Goal: Information Seeking & Learning: Learn about a topic

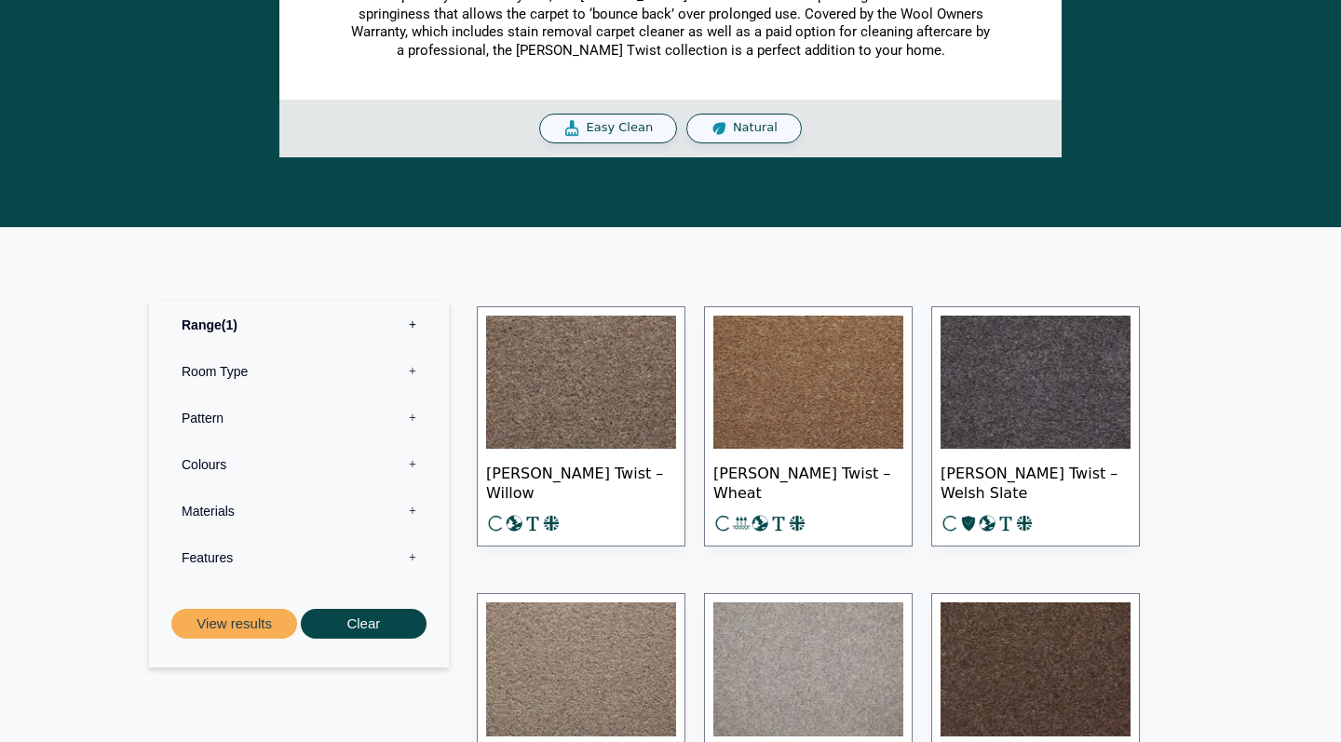
scroll to position [636, 0]
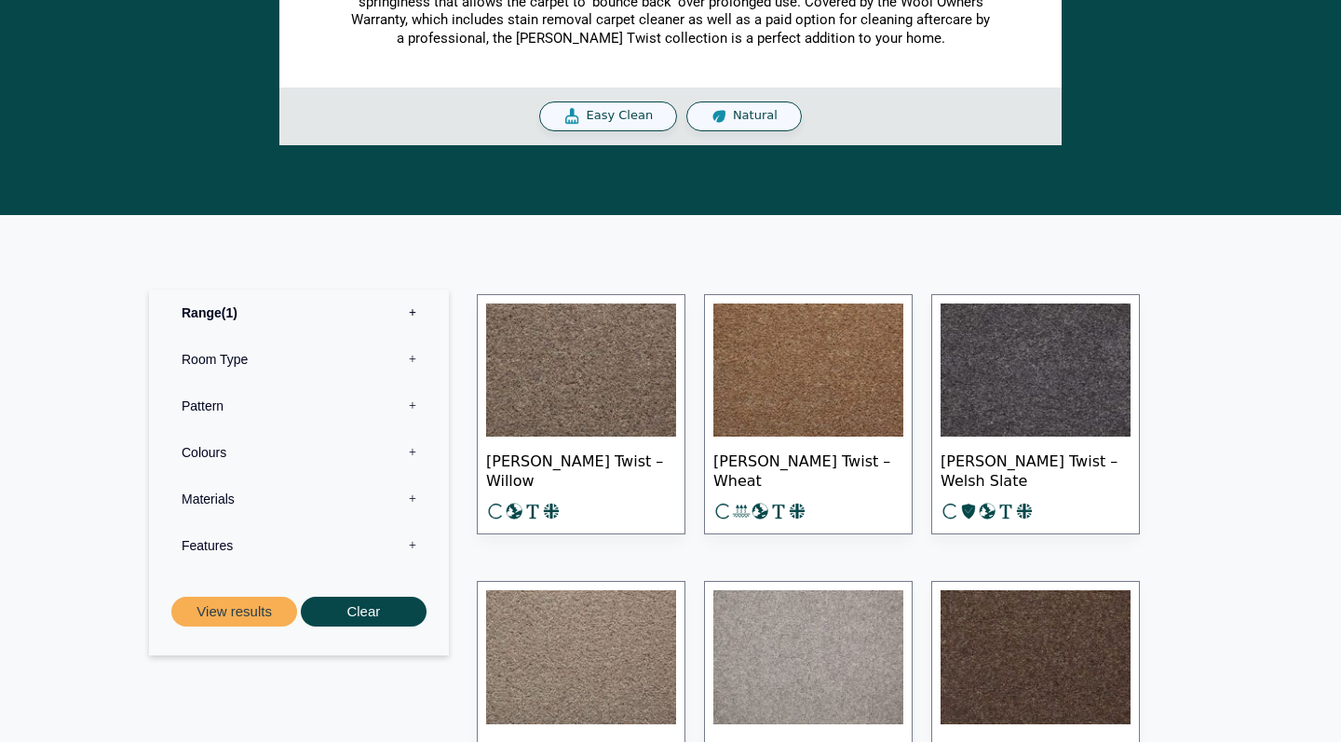
click at [414, 442] on label "Colours 0" at bounding box center [299, 452] width 272 height 47
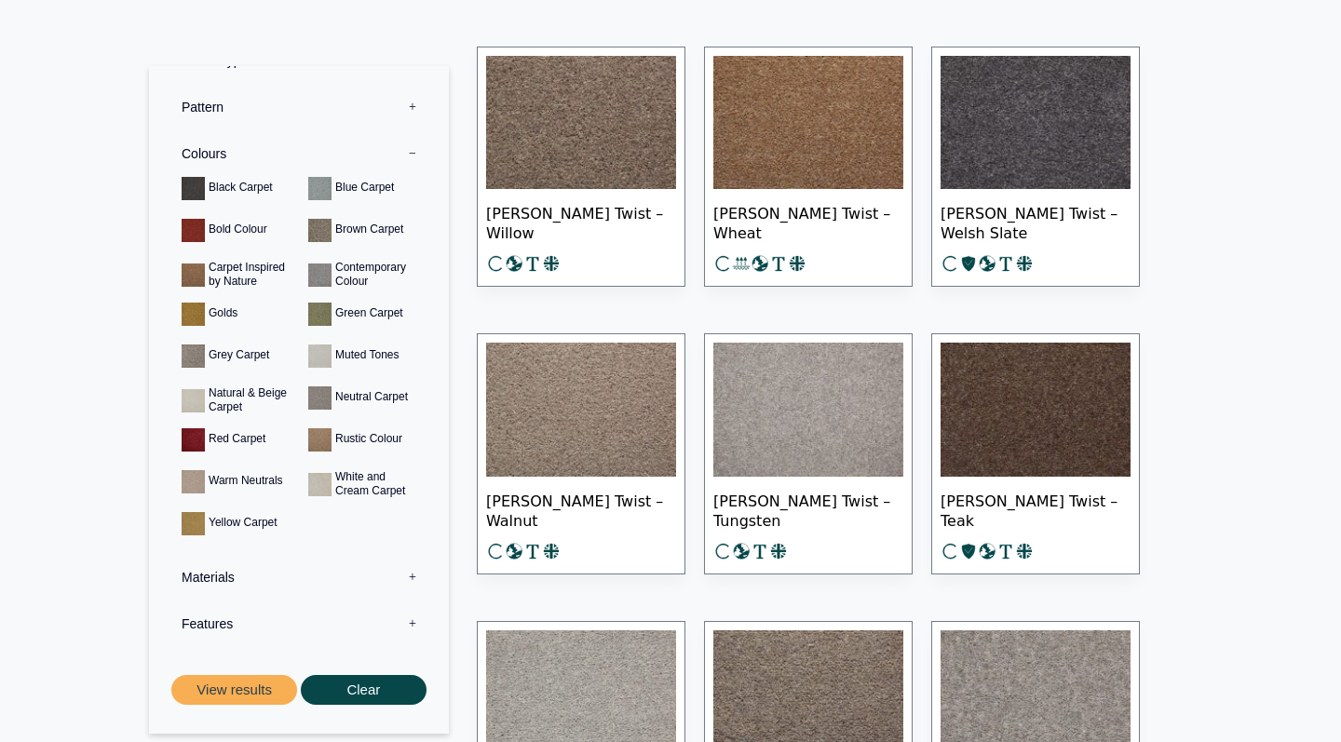
scroll to position [887, 0]
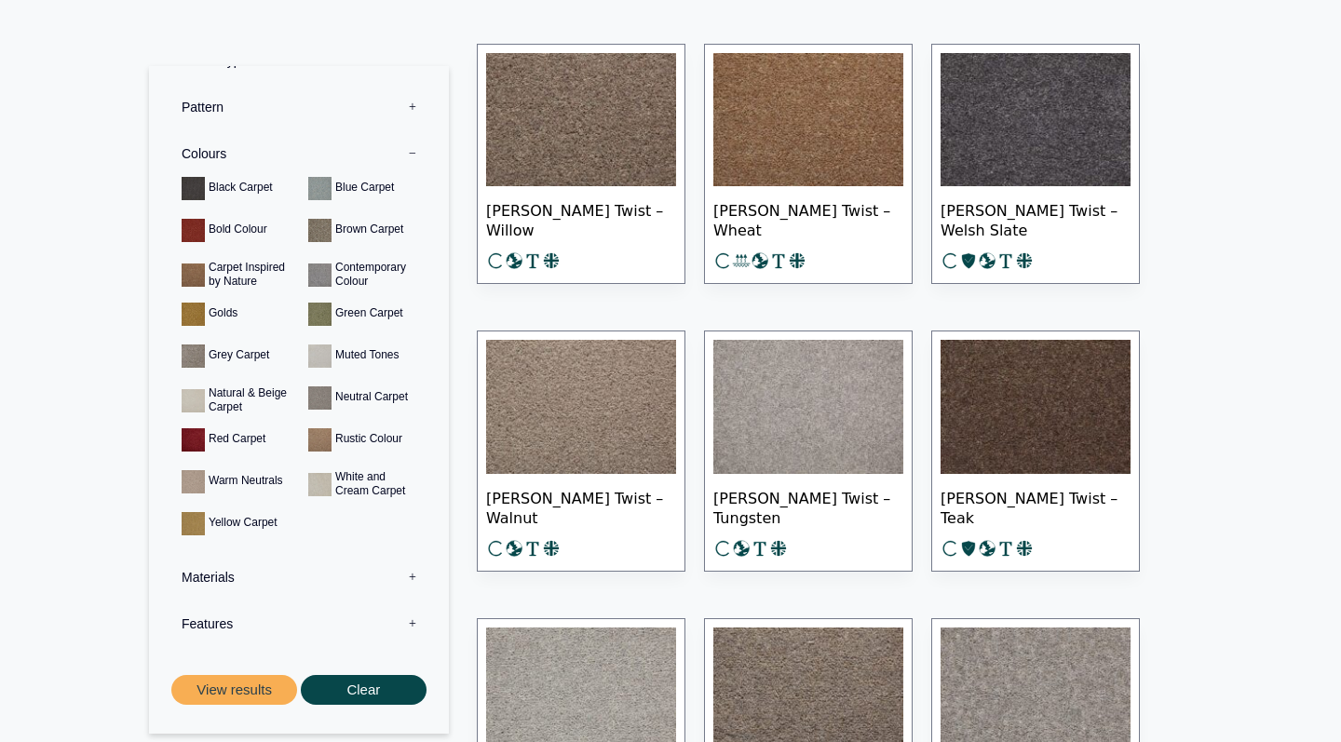
click at [408, 582] on label "Materials 0" at bounding box center [299, 576] width 272 height 47
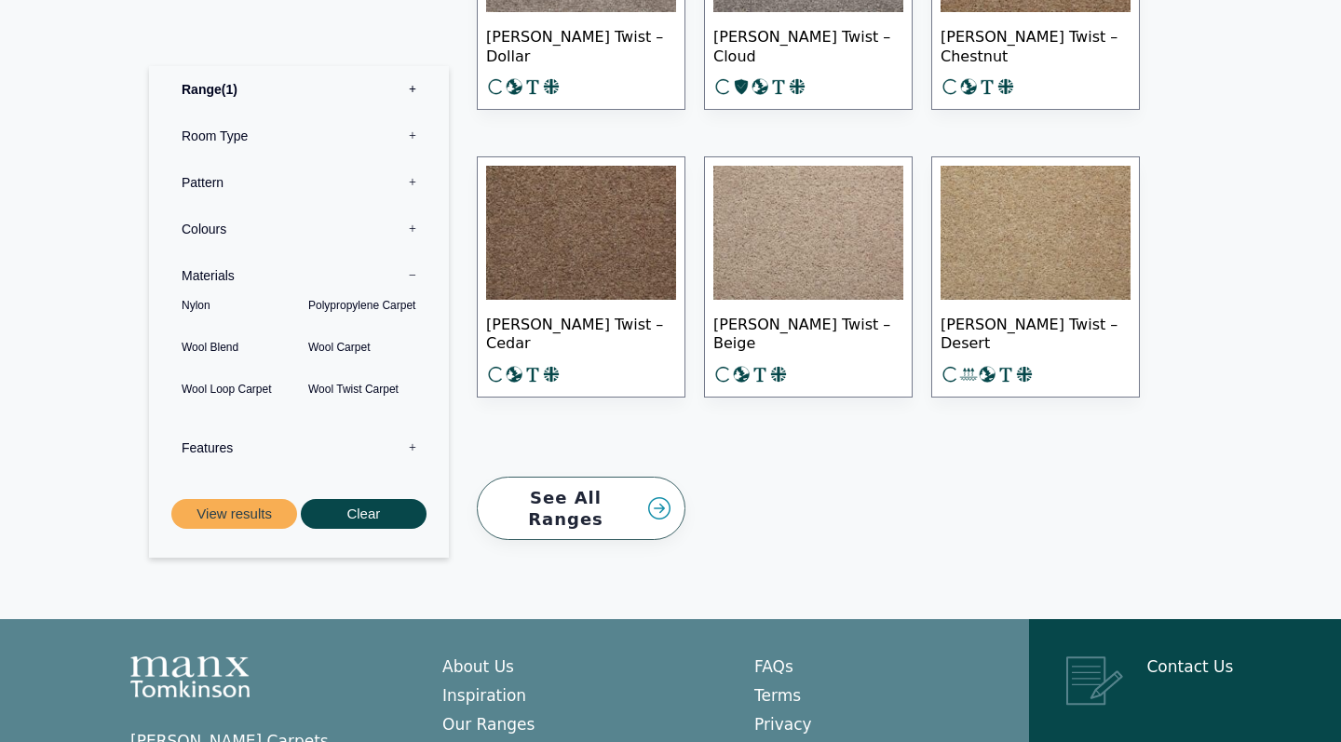
scroll to position [2788, 0]
click at [661, 486] on link "See All Ranges" at bounding box center [581, 508] width 209 height 64
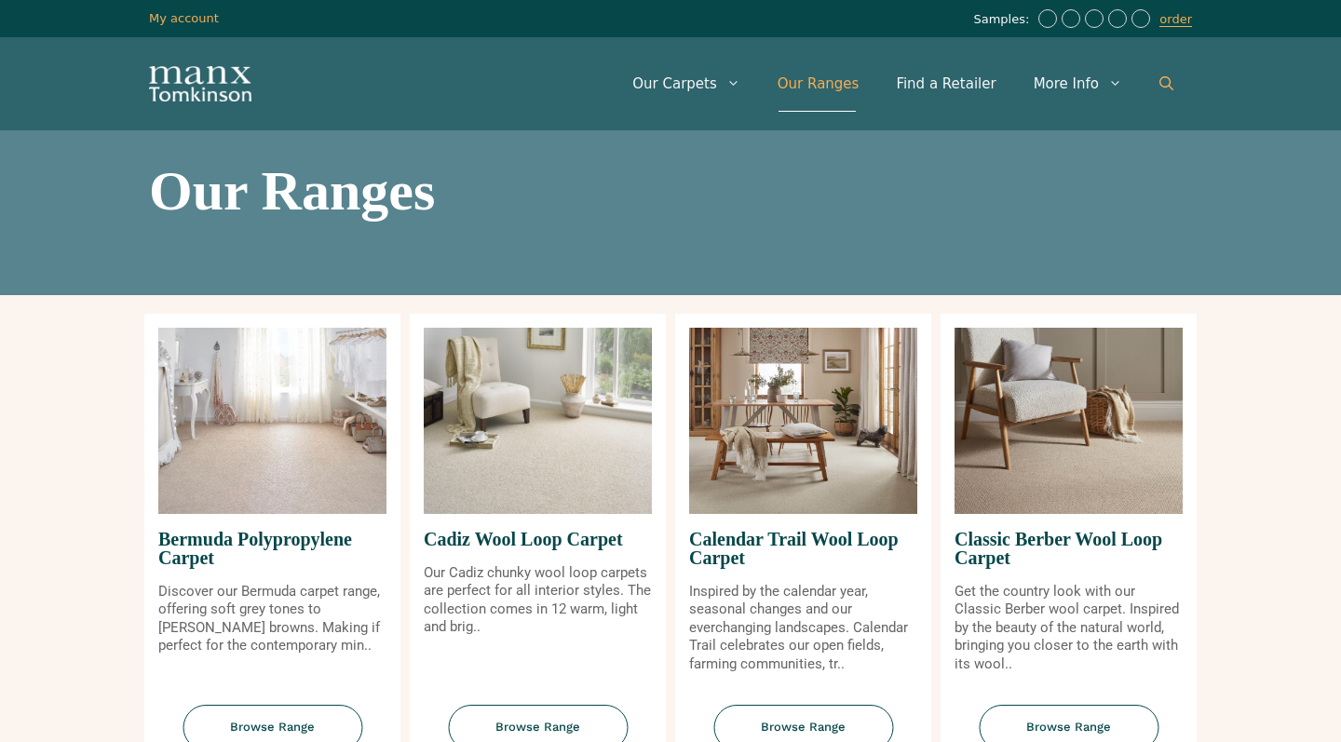
click at [1171, 76] on icon "Open Search Bar" at bounding box center [1167, 83] width 14 height 14
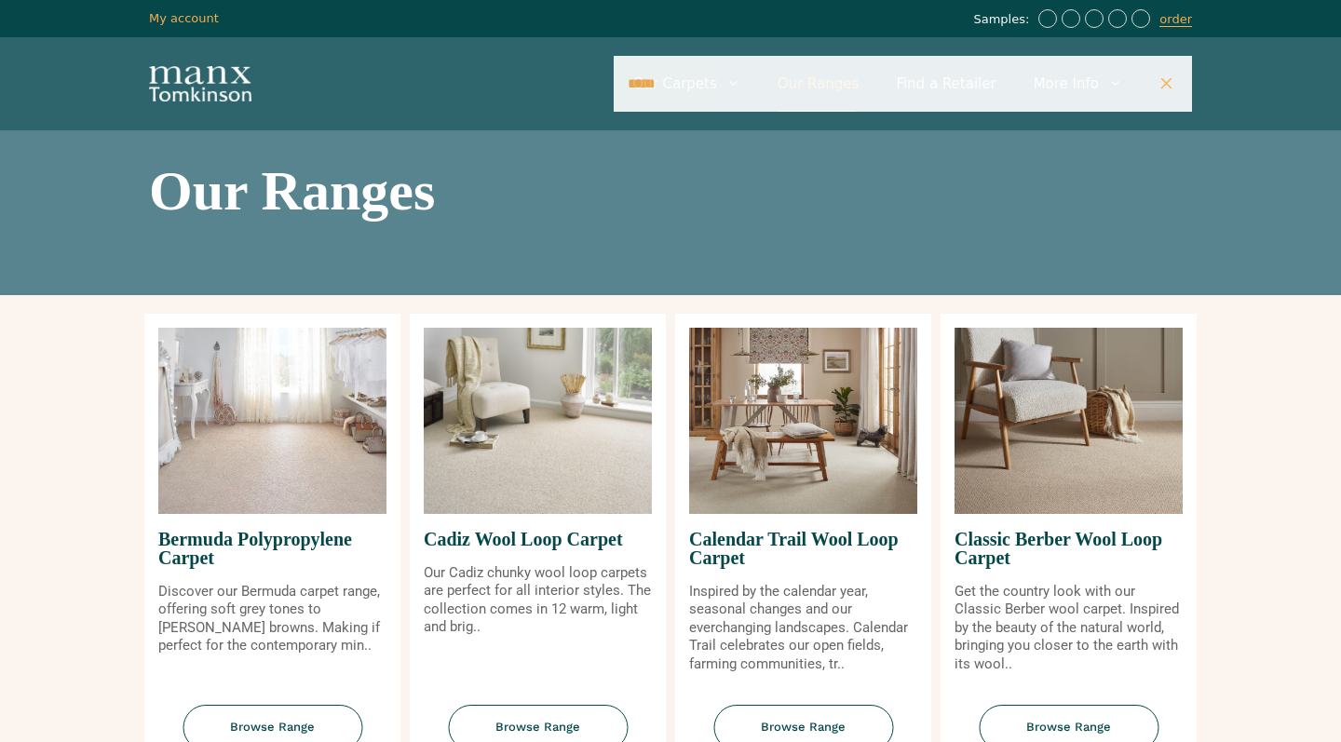
type input "*****"
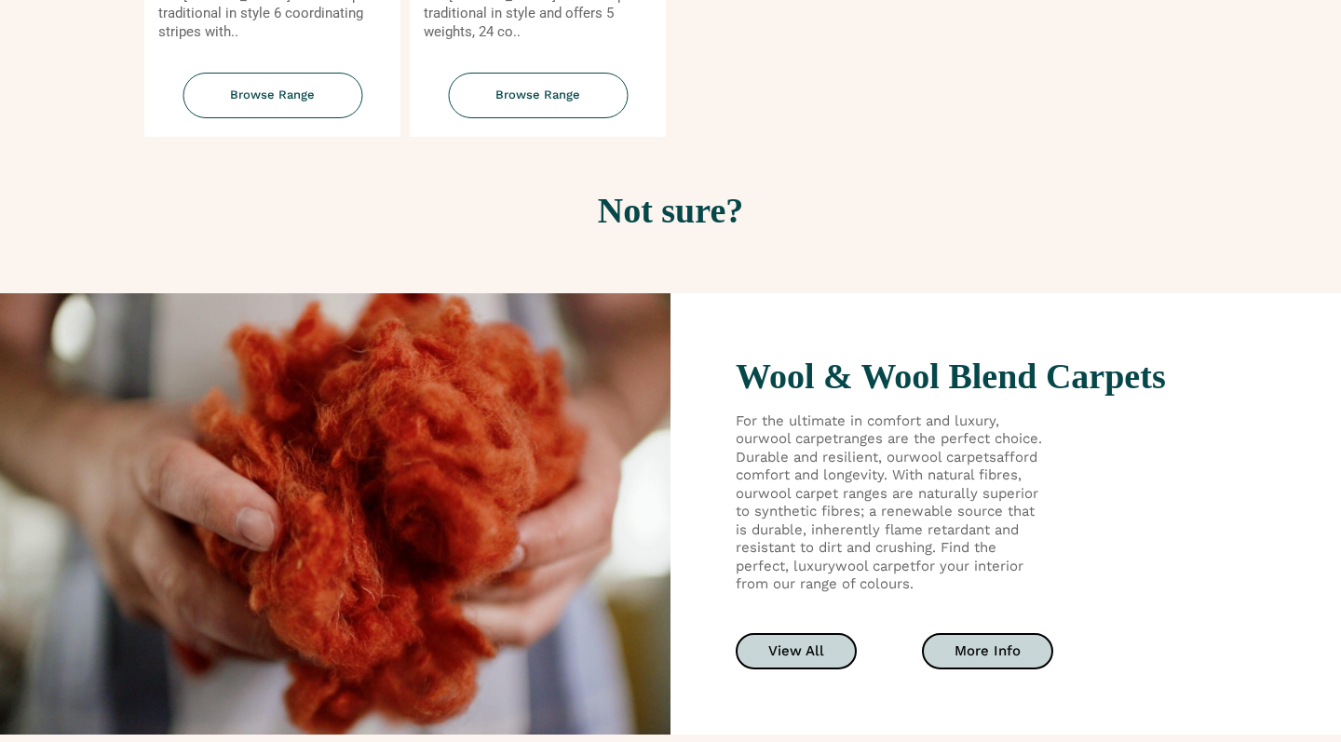
scroll to position [2653, 0]
